Goal: Information Seeking & Learning: Find specific fact

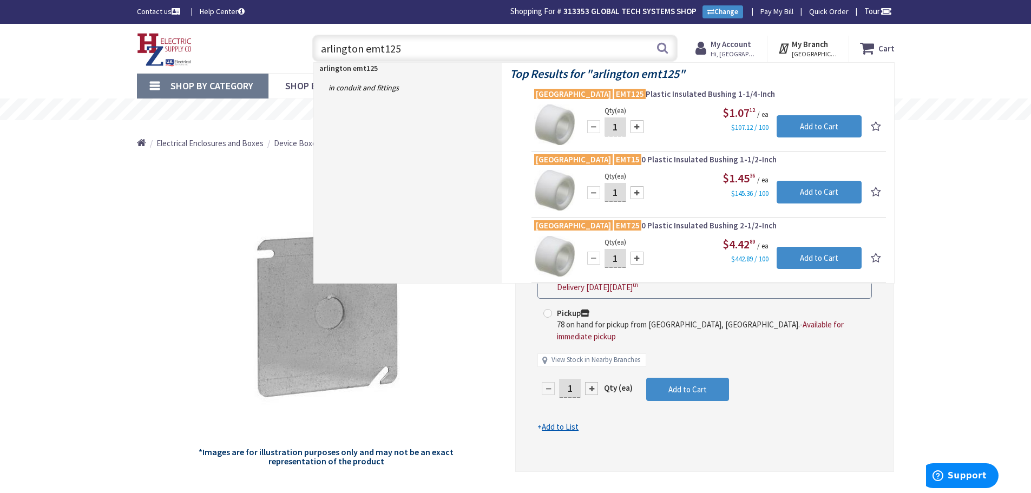
drag, startPoint x: 404, startPoint y: 49, endPoint x: 313, endPoint y: 49, distance: 91.5
click at [313, 49] on input "arlington emt125" at bounding box center [494, 48] width 365 height 27
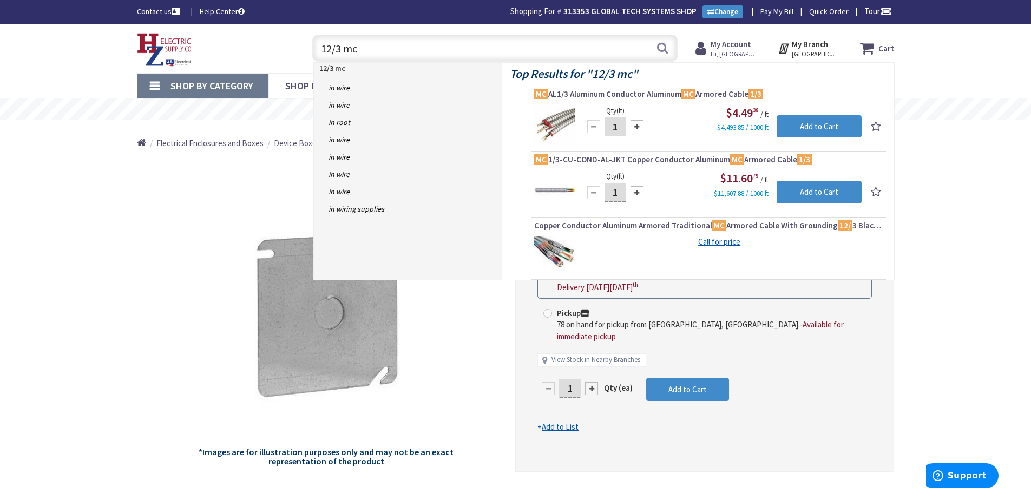
click at [322, 48] on input "12/3 mc" at bounding box center [494, 48] width 365 height 27
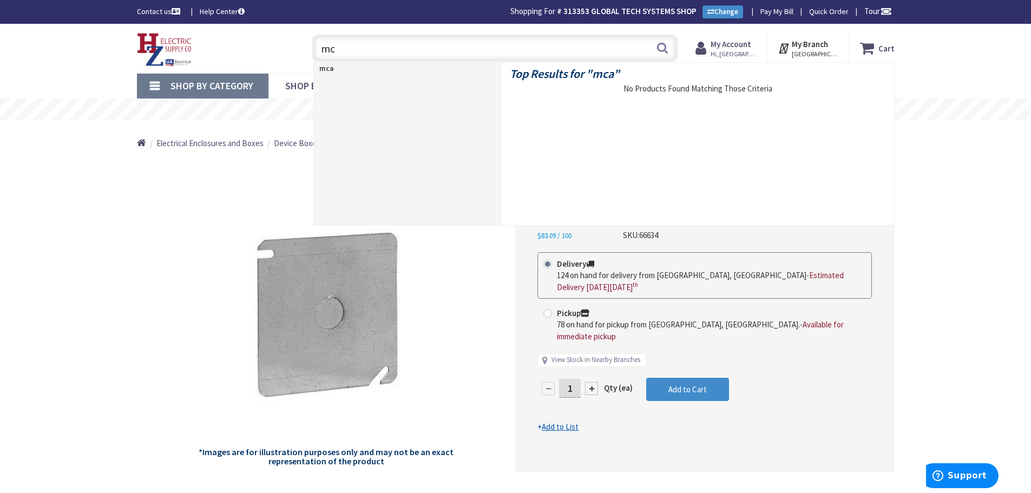
type input "m"
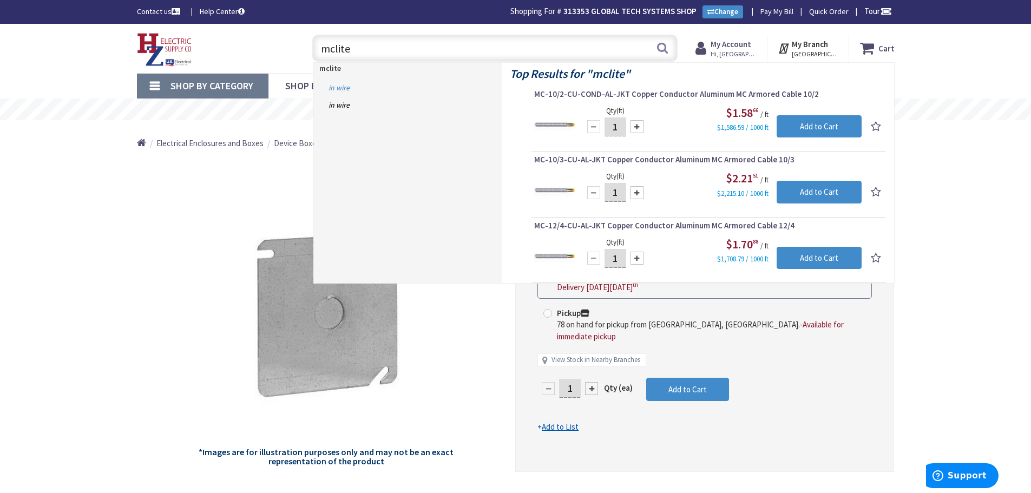
type input "mclite"
click at [337, 84] on link "in Wire" at bounding box center [408, 87] width 188 height 17
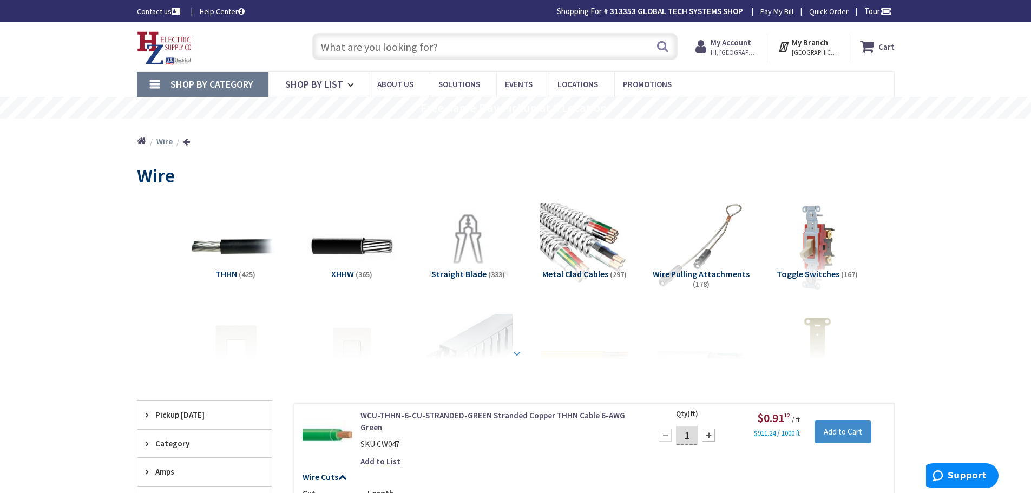
type input "[GEOGRAPHIC_DATA], [GEOGRAPHIC_DATA]"
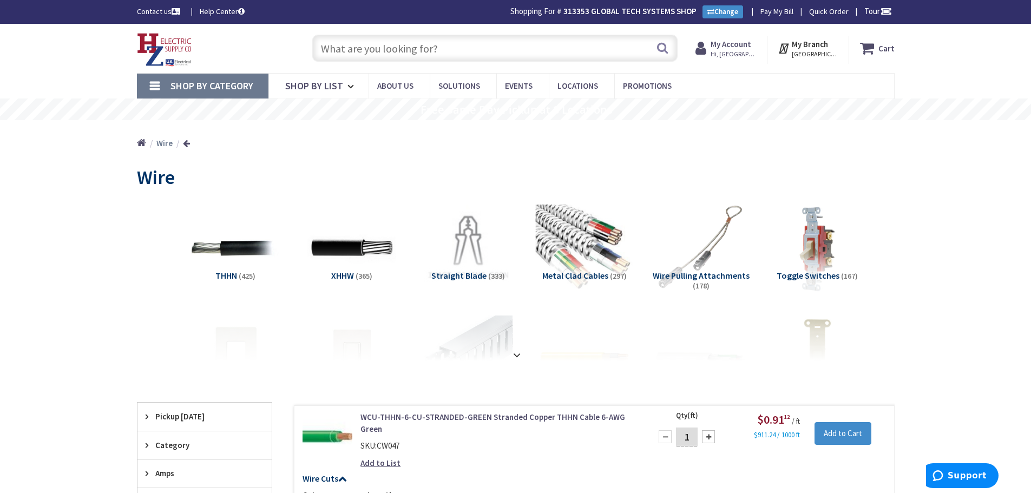
click at [581, 249] on img at bounding box center [584, 248] width 98 height 98
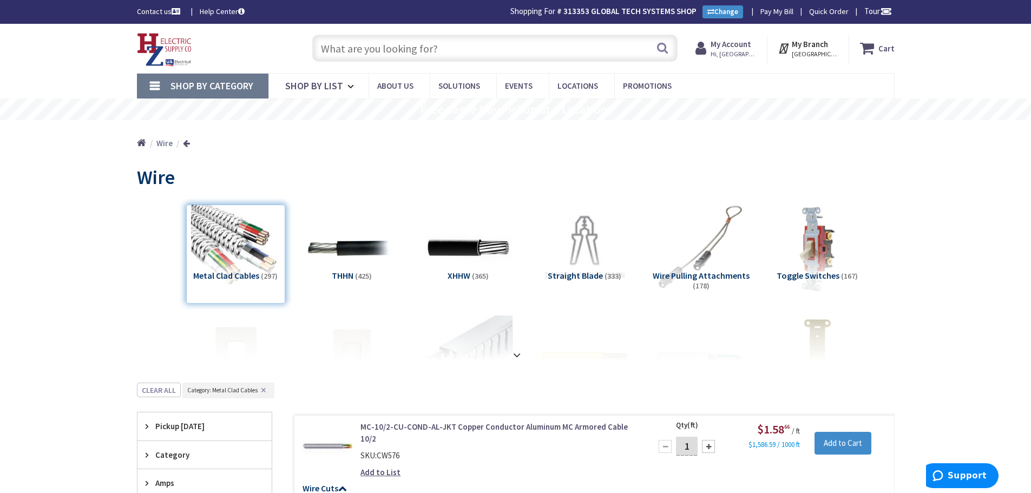
click at [318, 46] on input "text" at bounding box center [494, 48] width 365 height 27
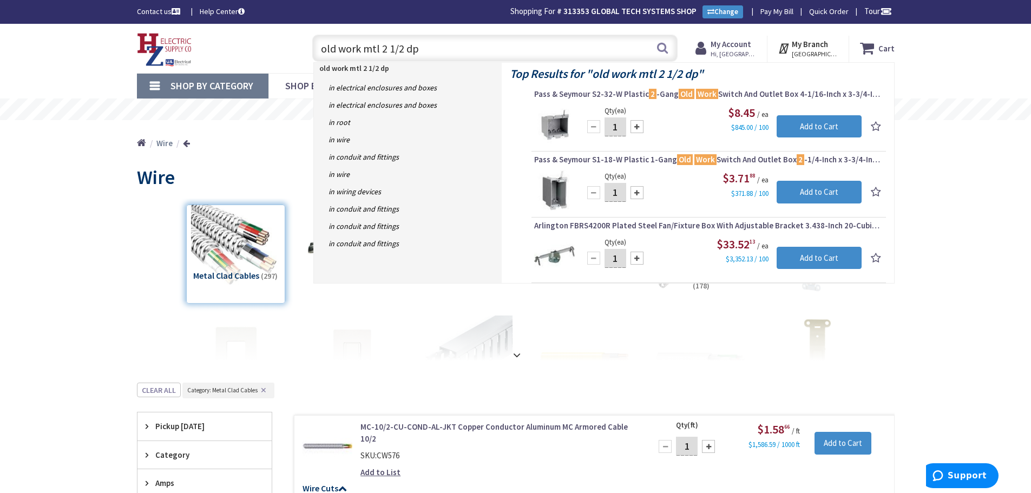
click at [372, 50] on input "old work mtl 2 1/2 dp" at bounding box center [494, 48] width 365 height 27
click at [390, 48] on input "old work metl 2 1/2 dp" at bounding box center [494, 48] width 365 height 27
click at [420, 49] on input "old work metal 2 1/2 dp" at bounding box center [494, 48] width 365 height 27
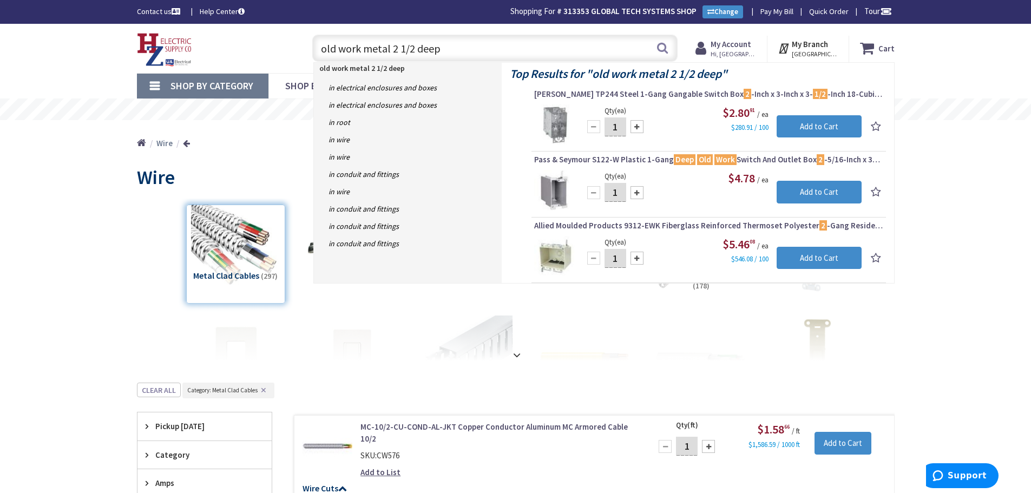
drag, startPoint x: 446, startPoint y: 45, endPoint x: 290, endPoint y: 49, distance: 156.0
click at [290, 49] on div "Toggle Nav old work metal 2 1/2 deep old work metal 2 1/2 deep Search Cart My C…" at bounding box center [516, 48] width 774 height 36
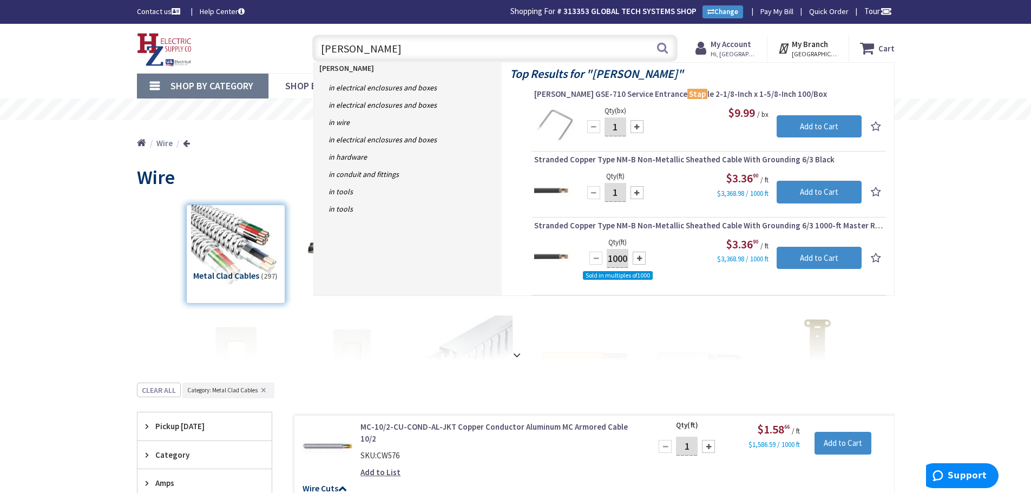
click at [370, 47] on input "[PERSON_NAME]" at bounding box center [494, 48] width 365 height 27
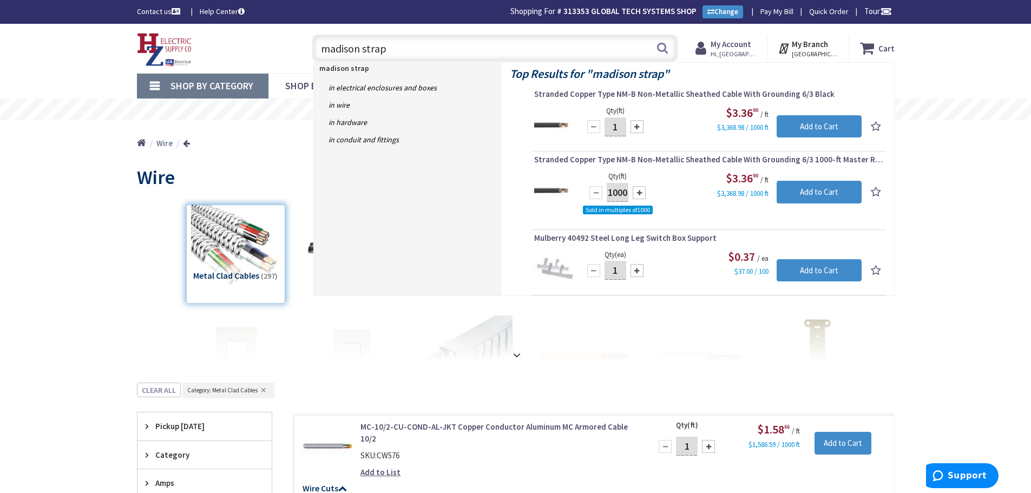
drag, startPoint x: 390, startPoint y: 47, endPoint x: 320, endPoint y: 56, distance: 70.4
click at [320, 56] on input "madison strap" at bounding box center [494, 48] width 365 height 27
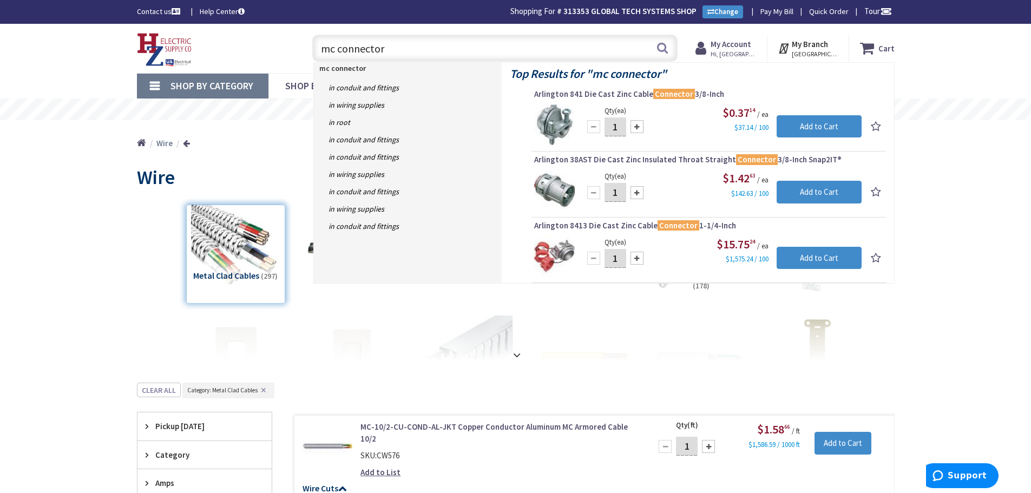
click at [333, 48] on input "mc connector" at bounding box center [494, 48] width 365 height 27
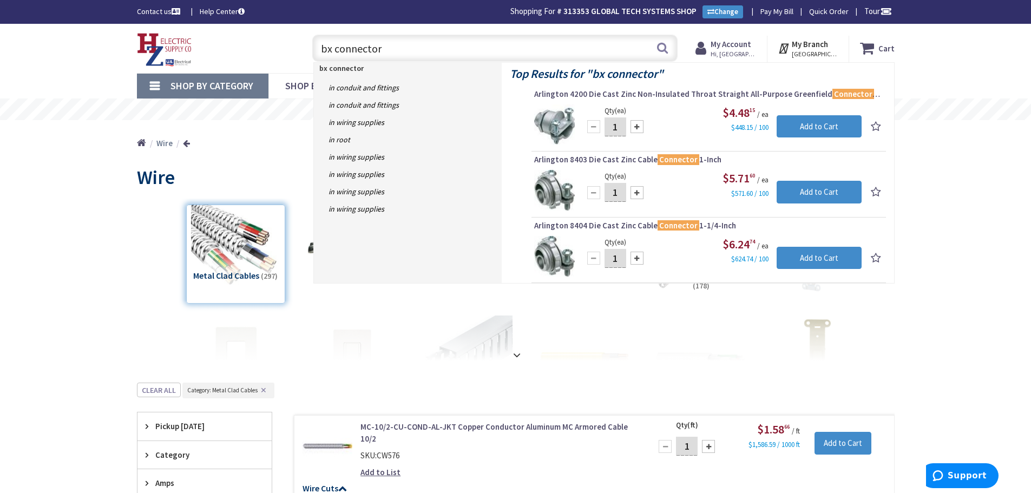
click at [320, 48] on input "bx connector" at bounding box center [494, 48] width 365 height 27
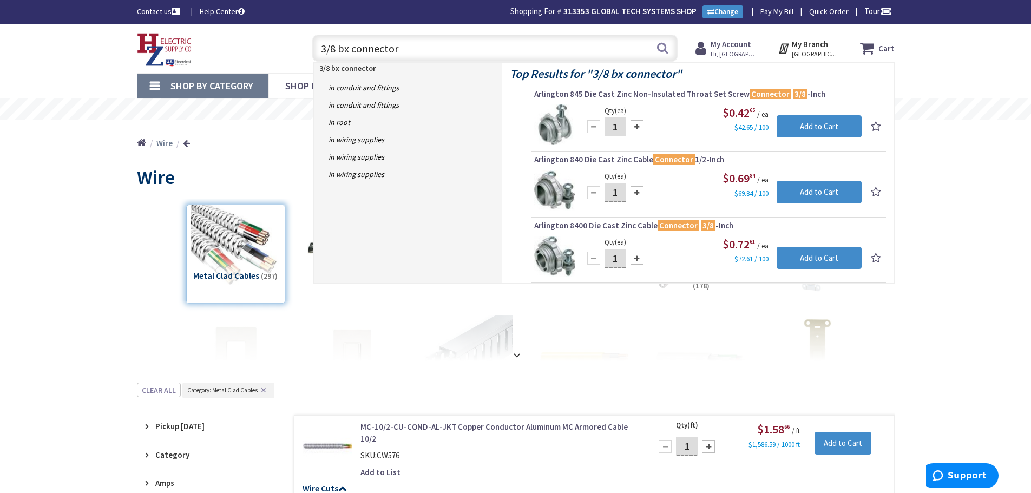
drag, startPoint x: 397, startPoint y: 47, endPoint x: 317, endPoint y: 54, distance: 80.9
click at [317, 53] on input "3/8 bx connector" at bounding box center [494, 48] width 365 height 27
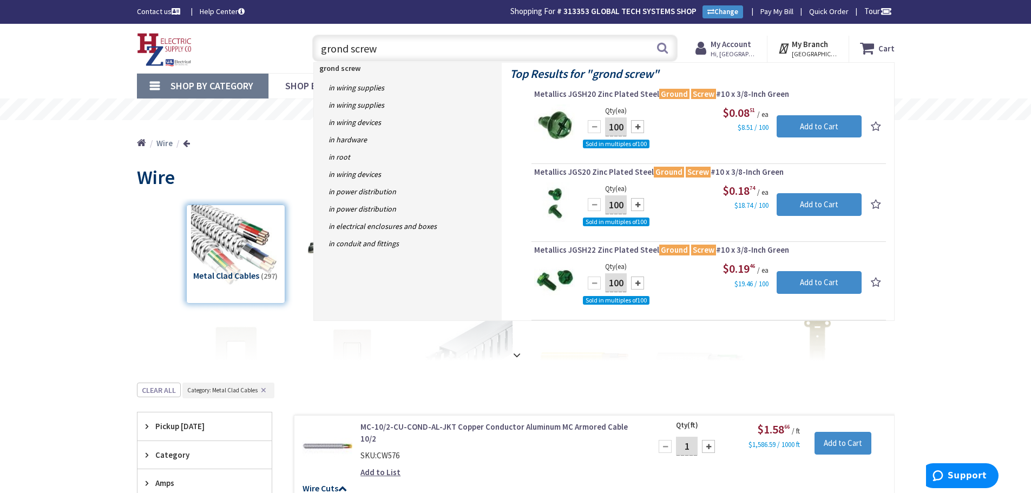
drag, startPoint x: 379, startPoint y: 49, endPoint x: 323, endPoint y: 51, distance: 55.8
click at [323, 51] on input "grond screw" at bounding box center [494, 48] width 365 height 27
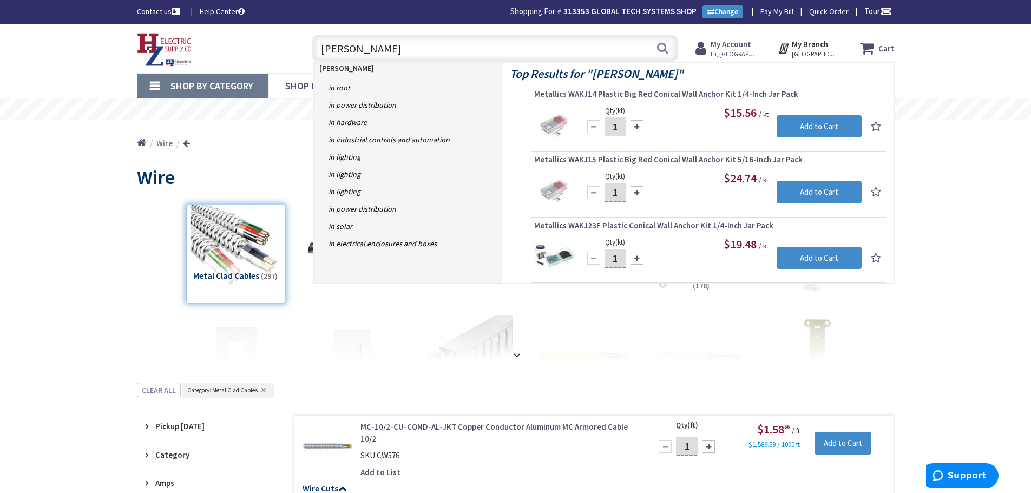
drag, startPoint x: 338, startPoint y: 46, endPoint x: 311, endPoint y: 52, distance: 27.2
click at [311, 52] on div "[PERSON_NAME] Search" at bounding box center [492, 47] width 371 height 35
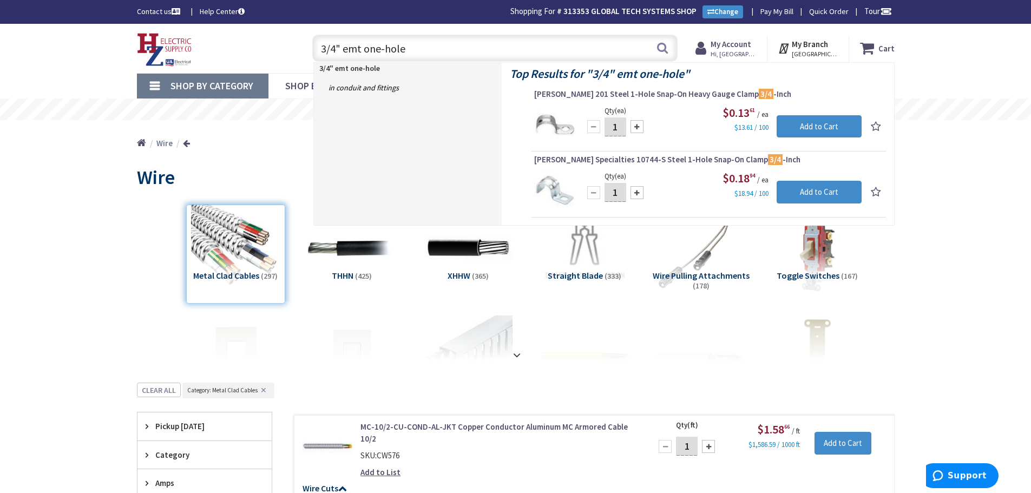
drag, startPoint x: 359, startPoint y: 48, endPoint x: 345, endPoint y: 54, distance: 15.8
click at [345, 54] on input "3/4" emt one-hole" at bounding box center [494, 48] width 365 height 27
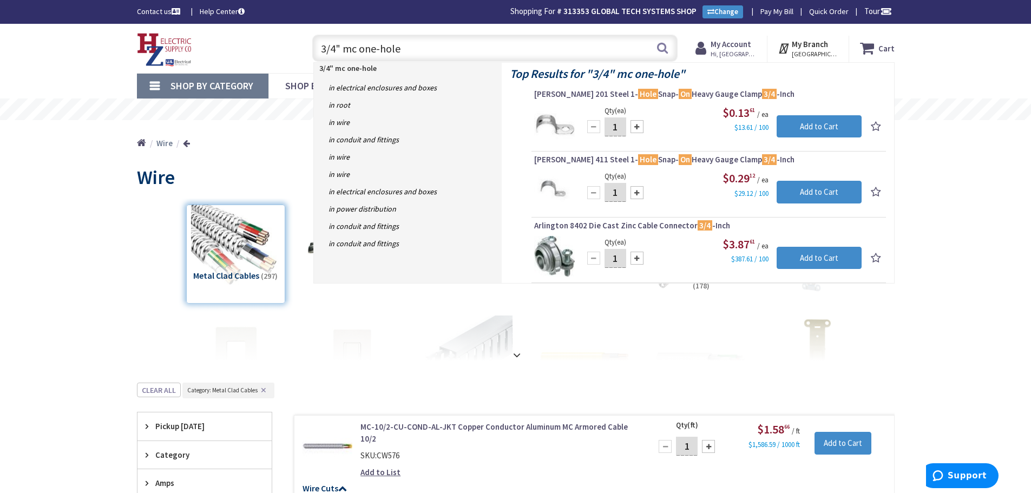
click at [336, 48] on input "3/4" mc one-hole" at bounding box center [494, 48] width 365 height 27
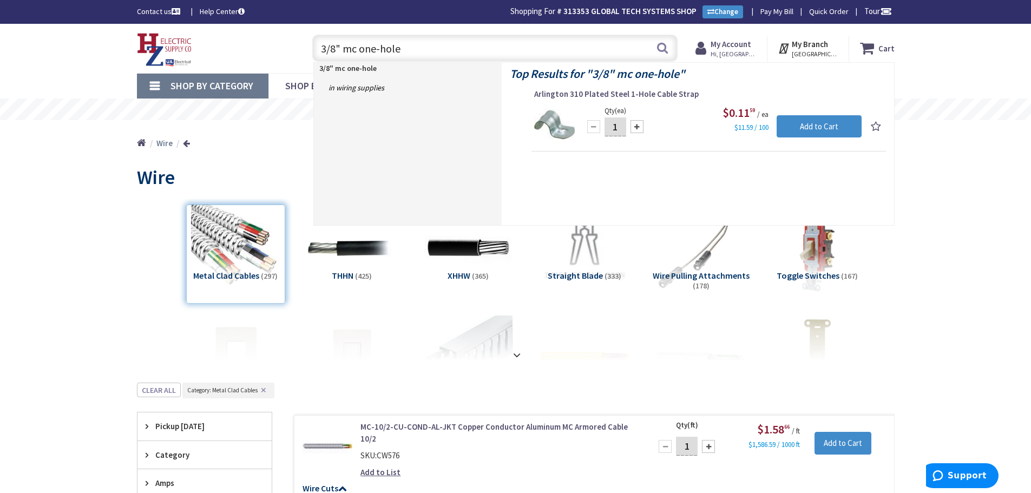
drag, startPoint x: 403, startPoint y: 48, endPoint x: 320, endPoint y: 62, distance: 84.0
click at [320, 62] on input "3/8" mc one-hole" at bounding box center [494, 48] width 365 height 27
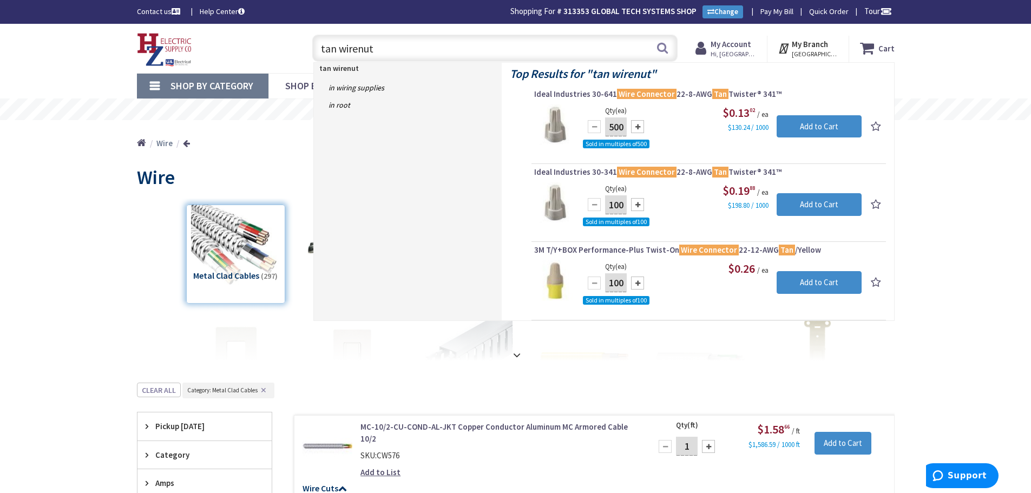
drag, startPoint x: 375, startPoint y: 51, endPoint x: 317, endPoint y: 61, distance: 58.3
click at [317, 61] on input "tan wirenut" at bounding box center [494, 48] width 365 height 27
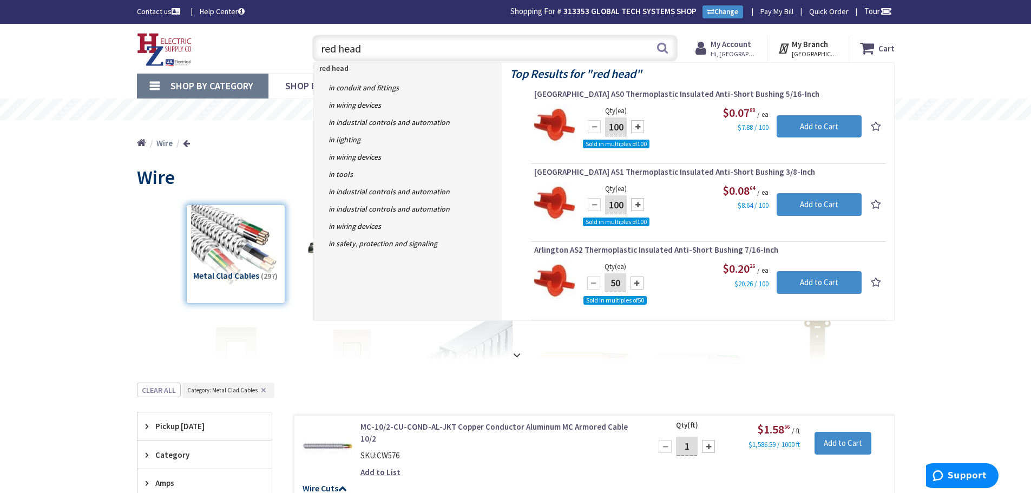
drag, startPoint x: 365, startPoint y: 49, endPoint x: 321, endPoint y: 54, distance: 44.2
click at [321, 54] on input "red head" at bounding box center [494, 48] width 365 height 27
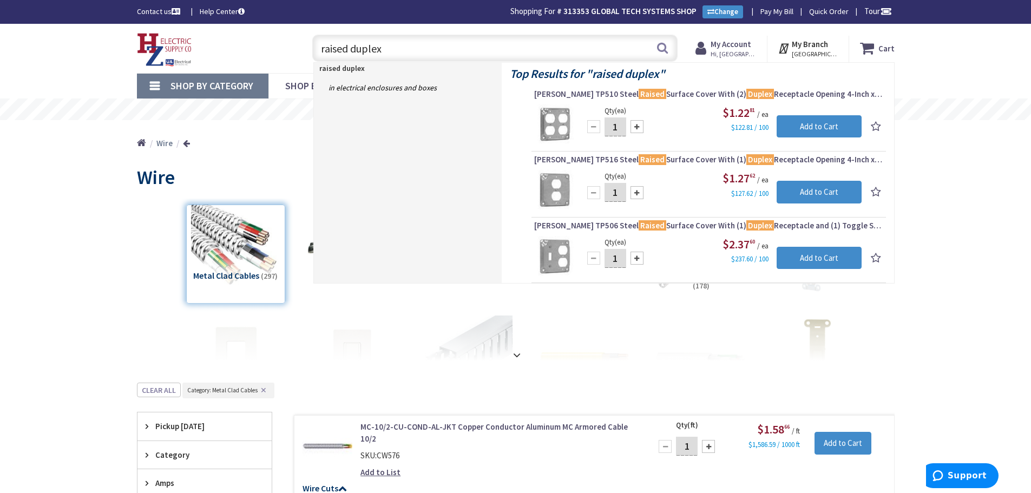
drag, startPoint x: 383, startPoint y: 49, endPoint x: 322, endPoint y: 54, distance: 61.4
click at [322, 54] on input "raised duplex" at bounding box center [494, 48] width 365 height 27
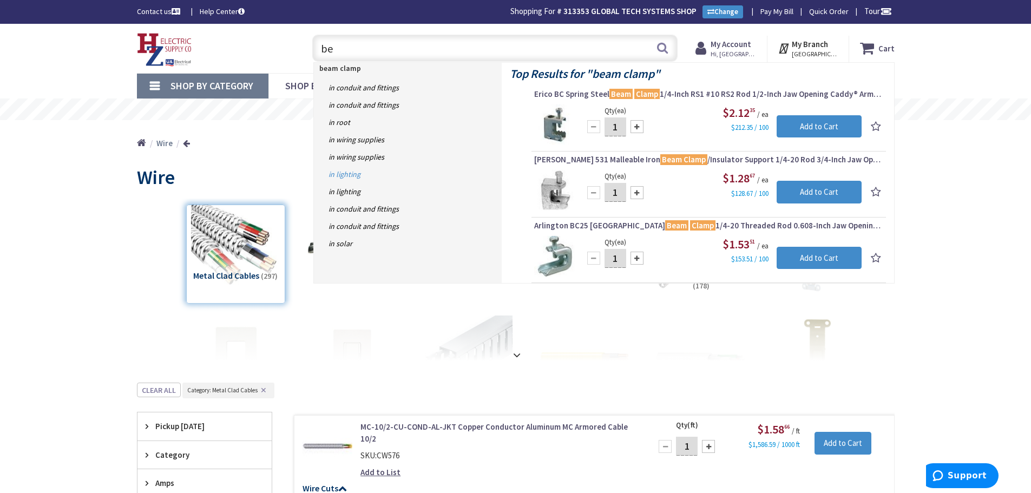
type input "b"
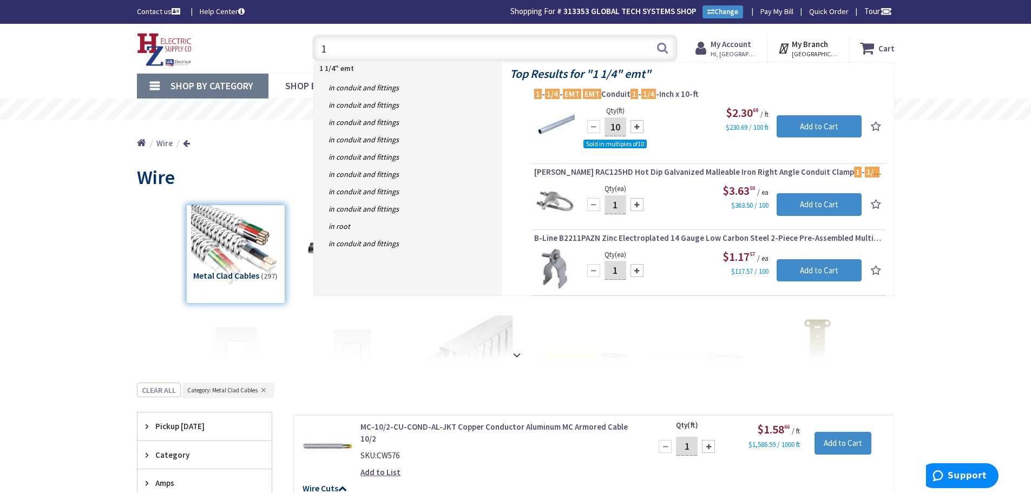
type input "1"
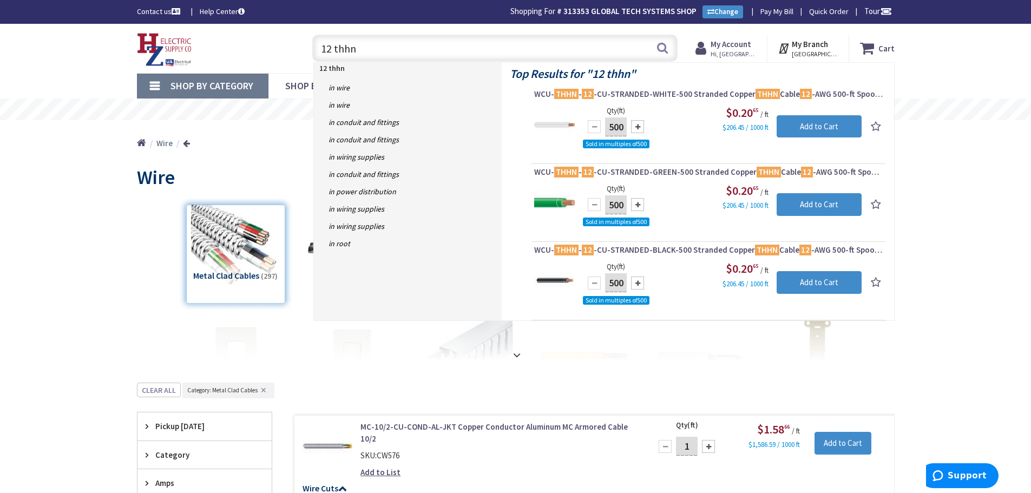
type input "12 thhn"
